Goal: Transaction & Acquisition: Purchase product/service

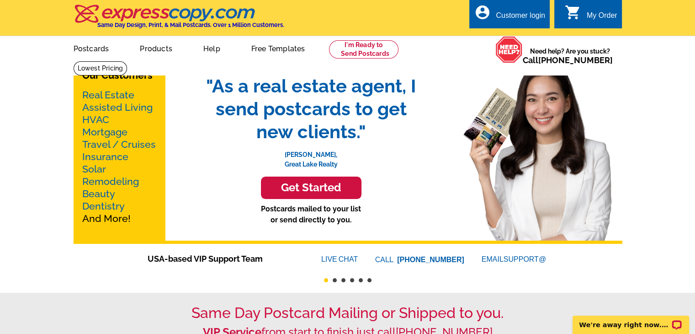
click at [308, 190] on h3 "Get Started" at bounding box center [311, 187] width 78 height 13
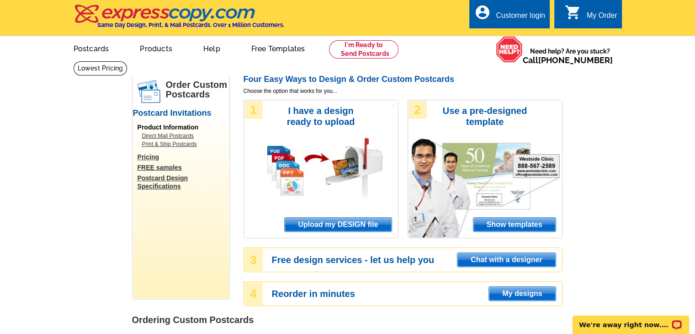
click at [504, 225] on span "Show templates" at bounding box center [515, 225] width 82 height 14
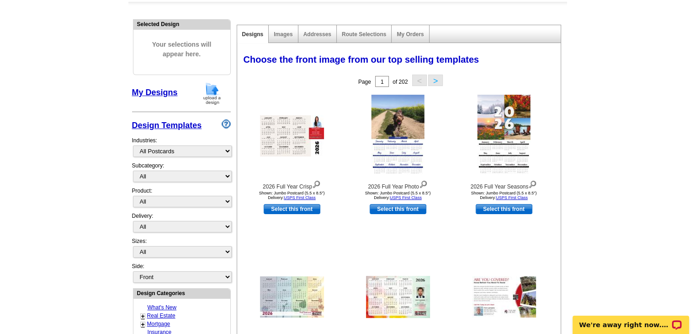
scroll to position [91, 0]
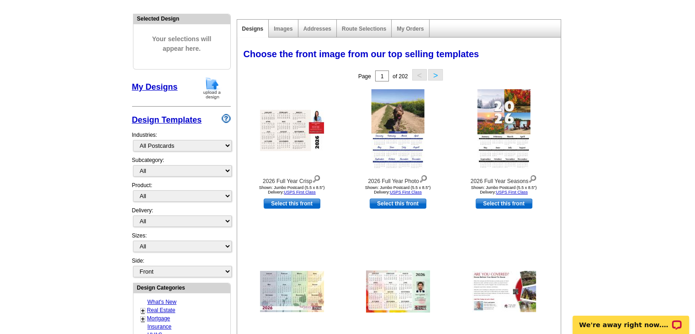
click at [232, 147] on div "Selected Design Your selections will appear here. My Designs Design Templates I…" at bounding box center [181, 320] width 103 height 625
click at [223, 146] on select "What's New Real Estate Mortgage Insurance HVAC Dental Solar EDDM - NEW! Calenda…" at bounding box center [182, 145] width 99 height 11
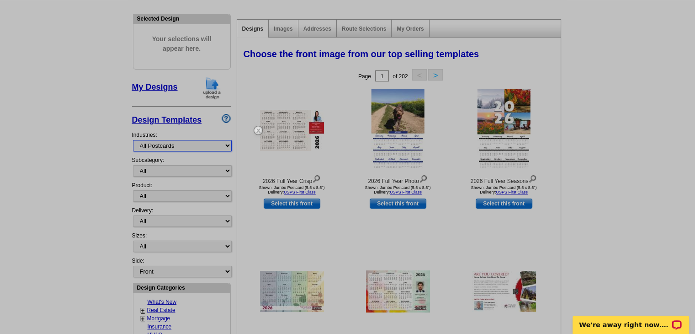
select select "785"
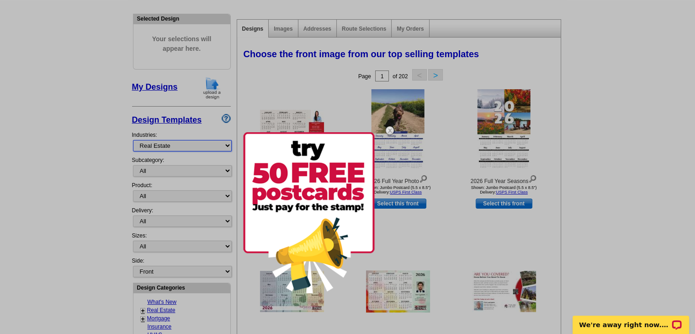
click at [133, 140] on select "What's New Real Estate Mortgage Insurance HVAC Dental Solar EDDM - NEW! Calenda…" at bounding box center [182, 145] width 99 height 11
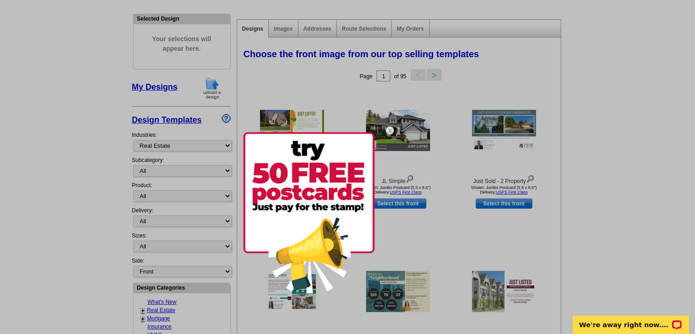
click at [216, 171] on div at bounding box center [347, 167] width 695 height 334
click at [220, 171] on div at bounding box center [347, 167] width 695 height 334
click at [232, 171] on div at bounding box center [347, 167] width 695 height 334
click at [326, 184] on img at bounding box center [309, 212] width 132 height 161
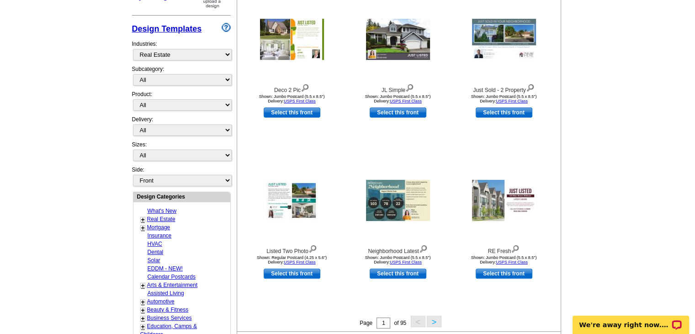
scroll to position [183, 0]
click at [157, 216] on link "Real Estate" at bounding box center [161, 218] width 28 height 6
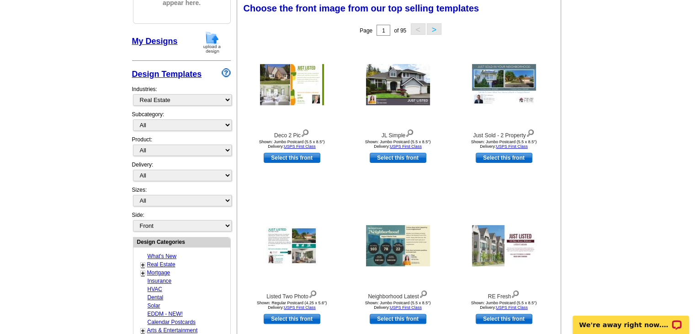
scroll to position [135, 0]
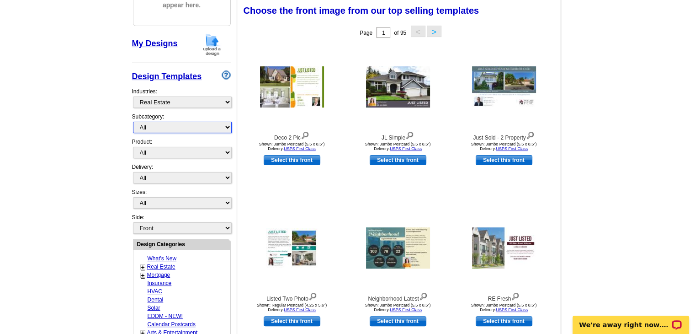
click at [224, 123] on select "All RE/MAX® Referrals Keller Williams® Berkshire Hathaway Home Services Century…" at bounding box center [182, 127] width 99 height 11
select select "793"
click at [133, 122] on select "All RE/MAX® Referrals Keller Williams® Berkshire Hathaway Home Services Century…" at bounding box center [182, 127] width 99 height 11
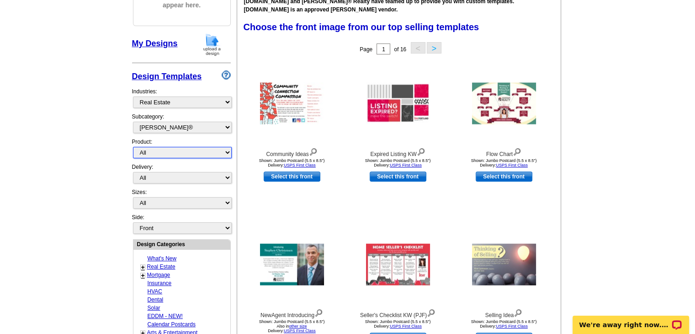
click at [204, 152] on select "All Postcards Letters and flyers Business Cards Door Hangers Greeting Cards" at bounding box center [182, 152] width 99 height 11
select select "4"
click at [133, 147] on select "All Postcards Letters and flyers Business Cards Door Hangers Greeting Cards" at bounding box center [182, 152] width 99 height 11
select select "10"
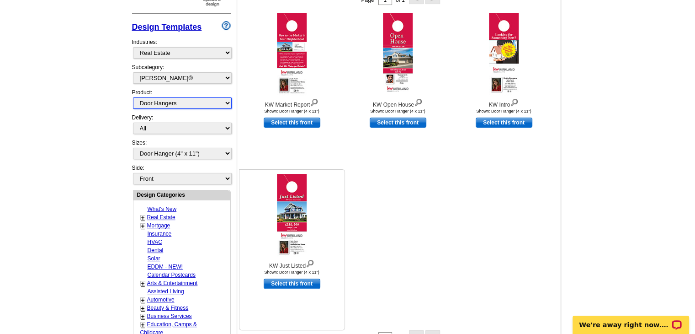
scroll to position [181, 0]
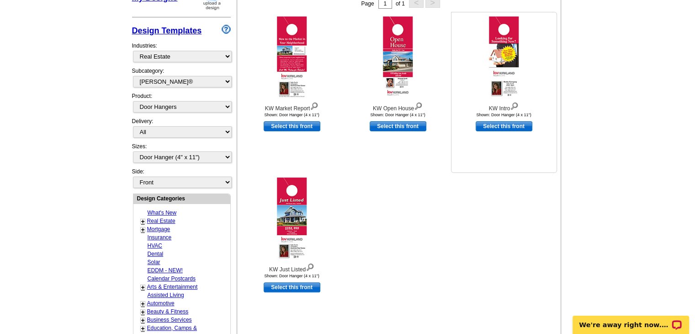
click at [504, 76] on img at bounding box center [504, 57] width 30 height 82
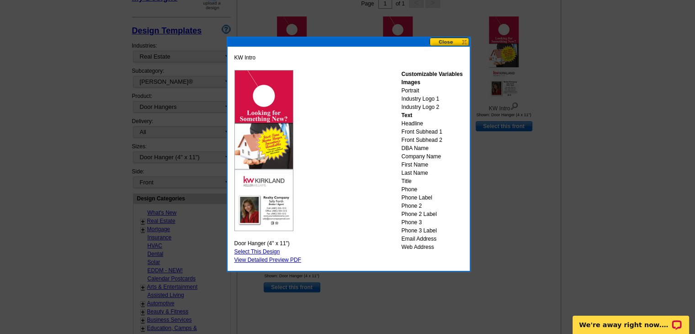
click at [278, 149] on img at bounding box center [264, 150] width 59 height 161
click at [249, 258] on link "View Detailed Preview PDF" at bounding box center [268, 259] width 67 height 6
click at [262, 251] on link "Select This Design" at bounding box center [258, 251] width 46 height 6
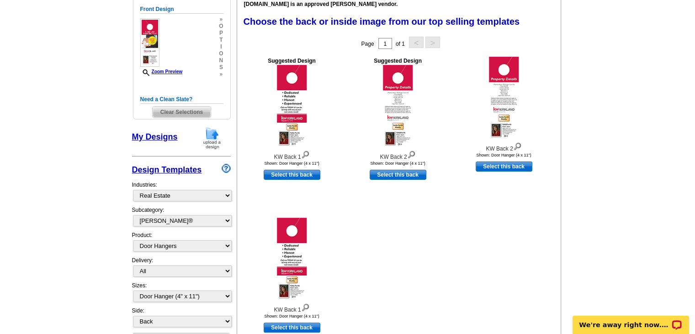
scroll to position [137, 0]
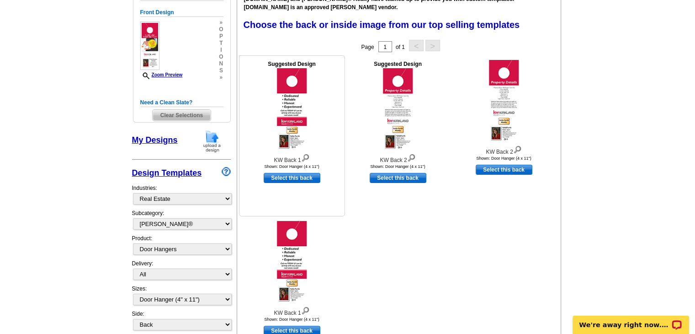
click at [304, 178] on link "Select this back" at bounding box center [292, 178] width 57 height 10
select select "front"
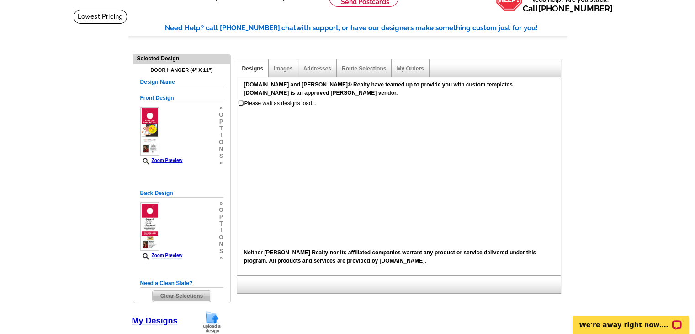
scroll to position [46, 0]
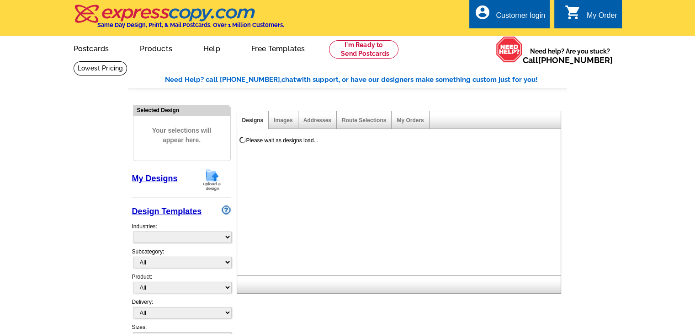
select select "971"
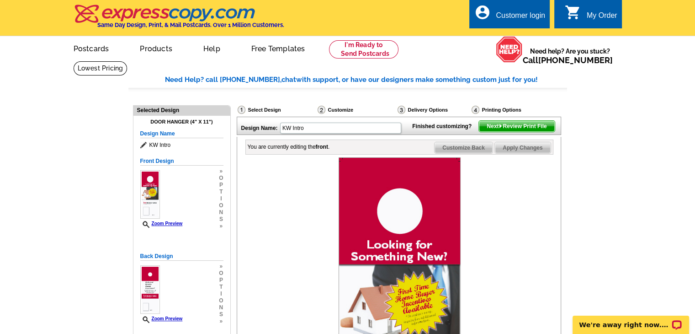
click at [526, 132] on span "Next Review Print File" at bounding box center [516, 126] width 75 height 11
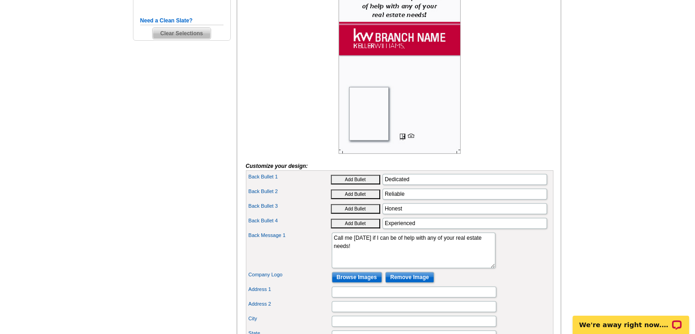
scroll to position [274, 0]
